Goal: Task Accomplishment & Management: Understand process/instructions

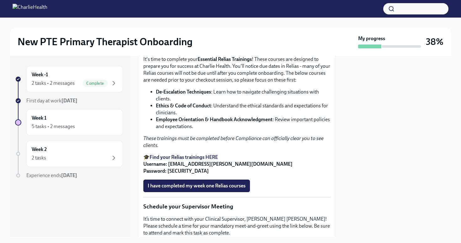
scroll to position [404, 0]
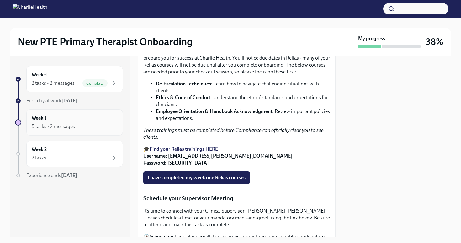
click at [65, 113] on div "Week 1 5 tasks • 2 messages" at bounding box center [74, 122] width 97 height 26
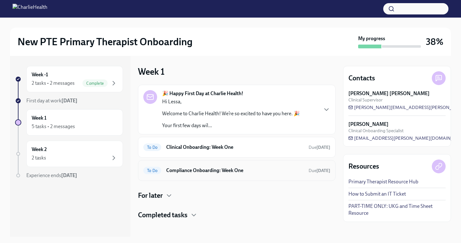
scroll to position [3, 0]
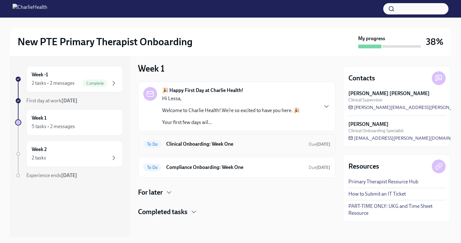
click at [224, 148] on div "To Do Clinical Onboarding: Week One Due [DATE]" at bounding box center [236, 144] width 187 height 10
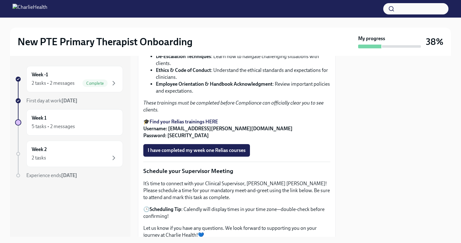
scroll to position [447, 0]
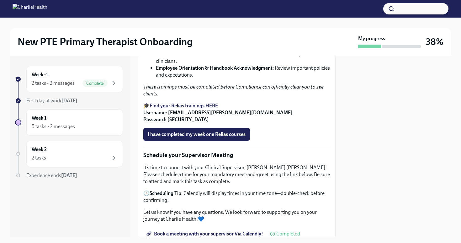
click at [199, 109] on strong "Find your Relias trainings HERE" at bounding box center [184, 106] width 68 height 6
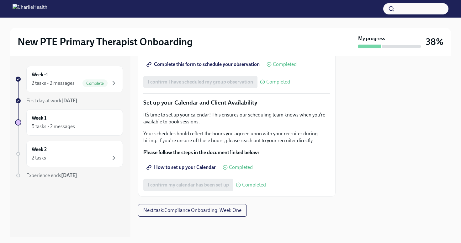
scroll to position [995, 0]
click at [202, 207] on span "Next task : Compliance Onboarding: Week One" at bounding box center [192, 210] width 98 height 6
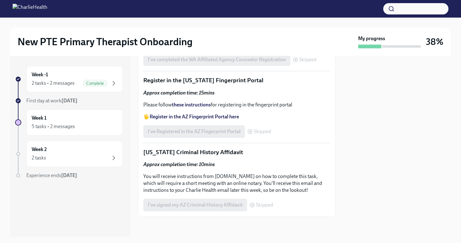
scroll to position [933, 0]
click at [96, 153] on div "Week 2 2 tasks" at bounding box center [75, 154] width 86 height 16
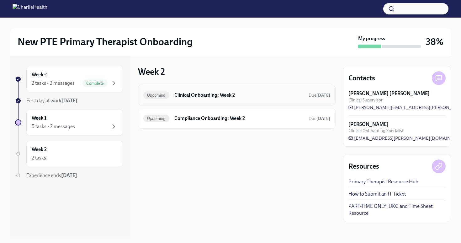
click at [201, 100] on div "Upcoming Clinical Onboarding: Week 2 Due [DATE]" at bounding box center [236, 95] width 187 height 10
